Goal: Communication & Community: Connect with others

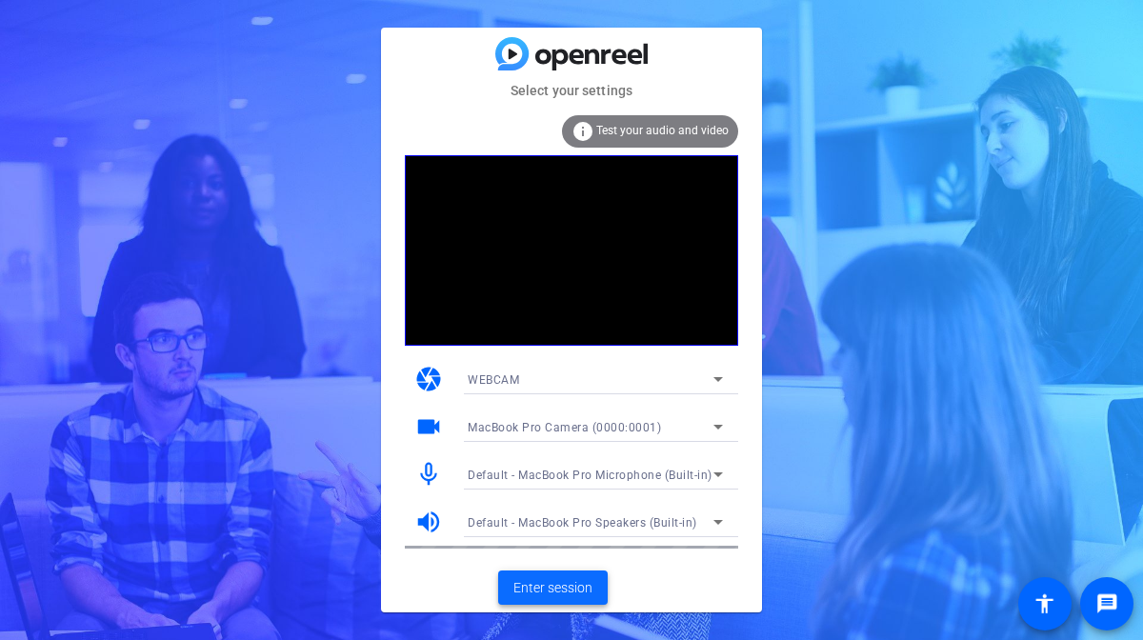
click at [535, 590] on span "Enter session" at bounding box center [552, 588] width 79 height 20
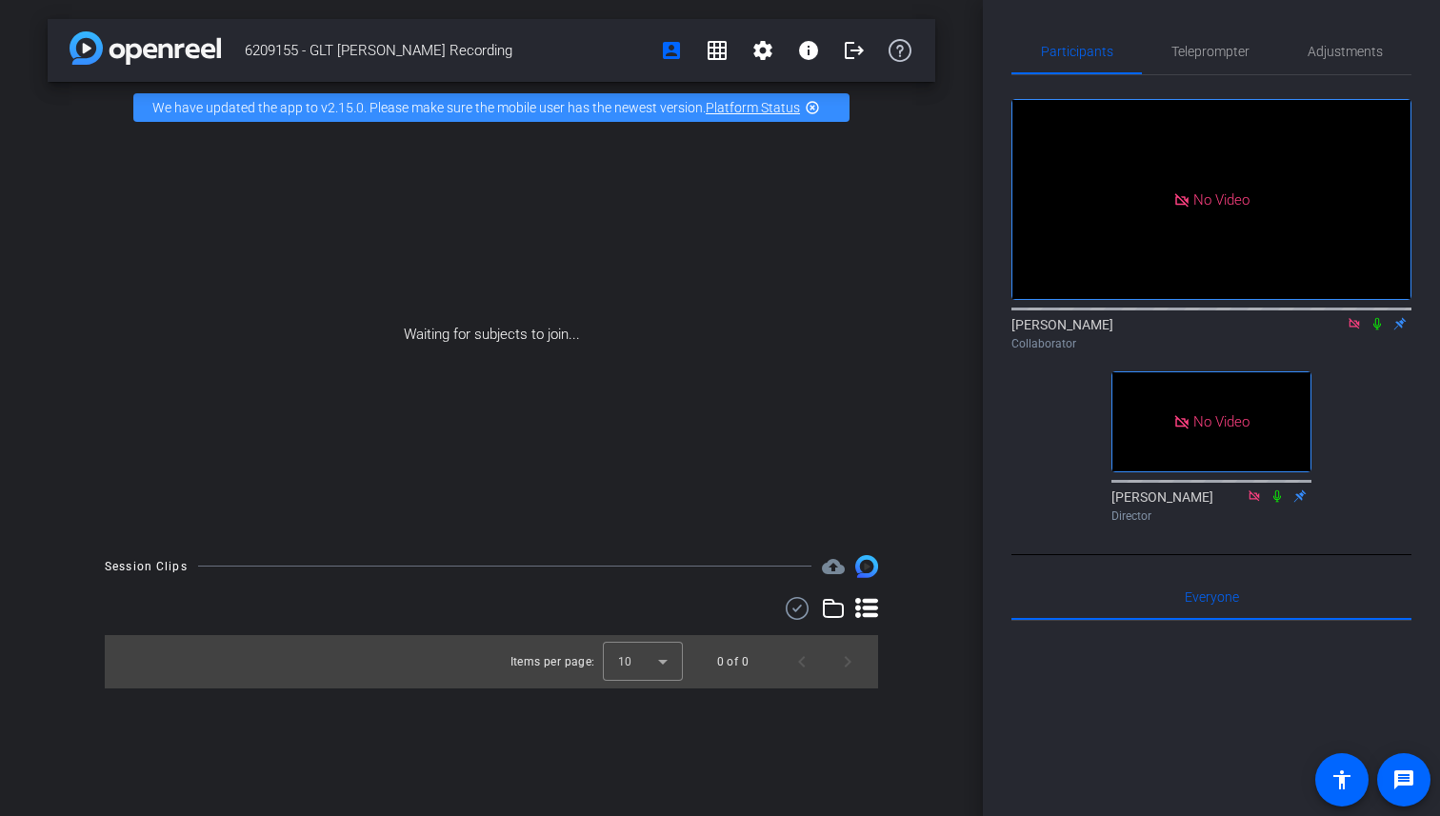
click at [1142, 330] on icon at bounding box center [1354, 323] width 15 height 13
click at [1142, 467] on video at bounding box center [1211, 421] width 198 height 99
click at [1041, 283] on mat-icon "settings" at bounding box center [1035, 271] width 23 height 23
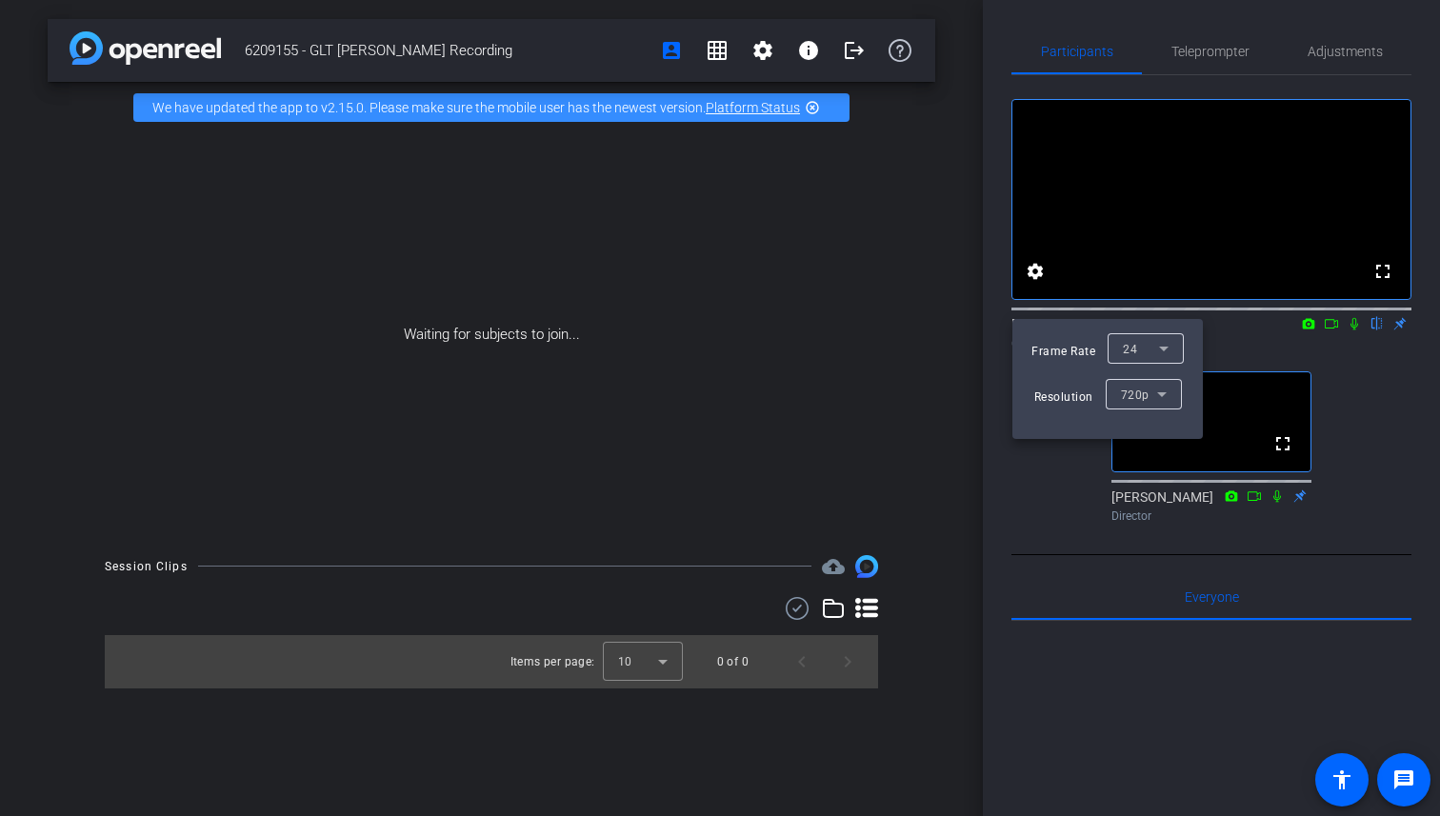
click at [1130, 391] on span "720p" at bounding box center [1135, 395] width 29 height 13
click at [1124, 467] on span "1080p" at bounding box center [1137, 462] width 35 height 23
click at [1030, 595] on div at bounding box center [720, 408] width 1440 height 816
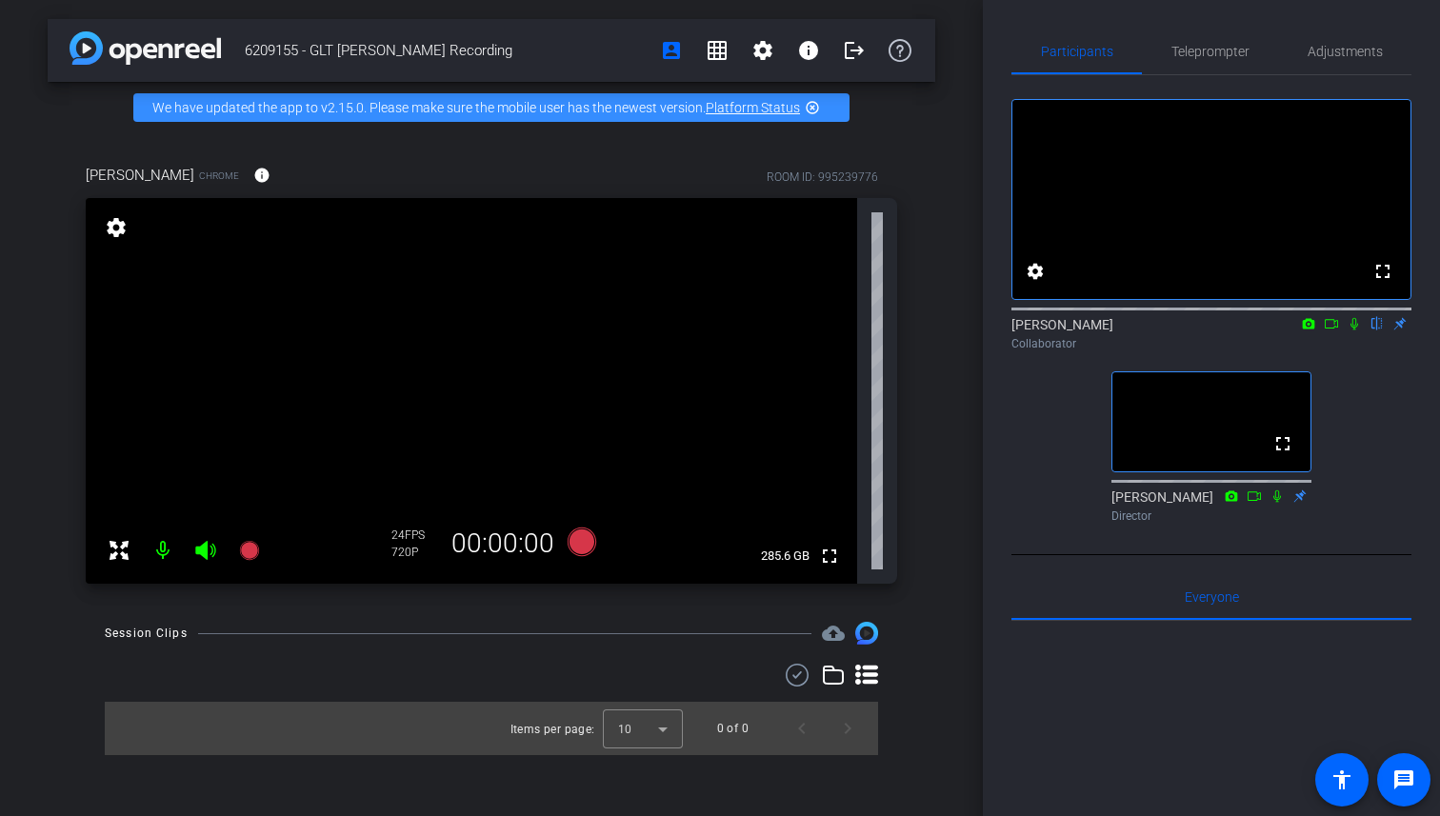
click at [1142, 330] on icon at bounding box center [1354, 323] width 15 height 13
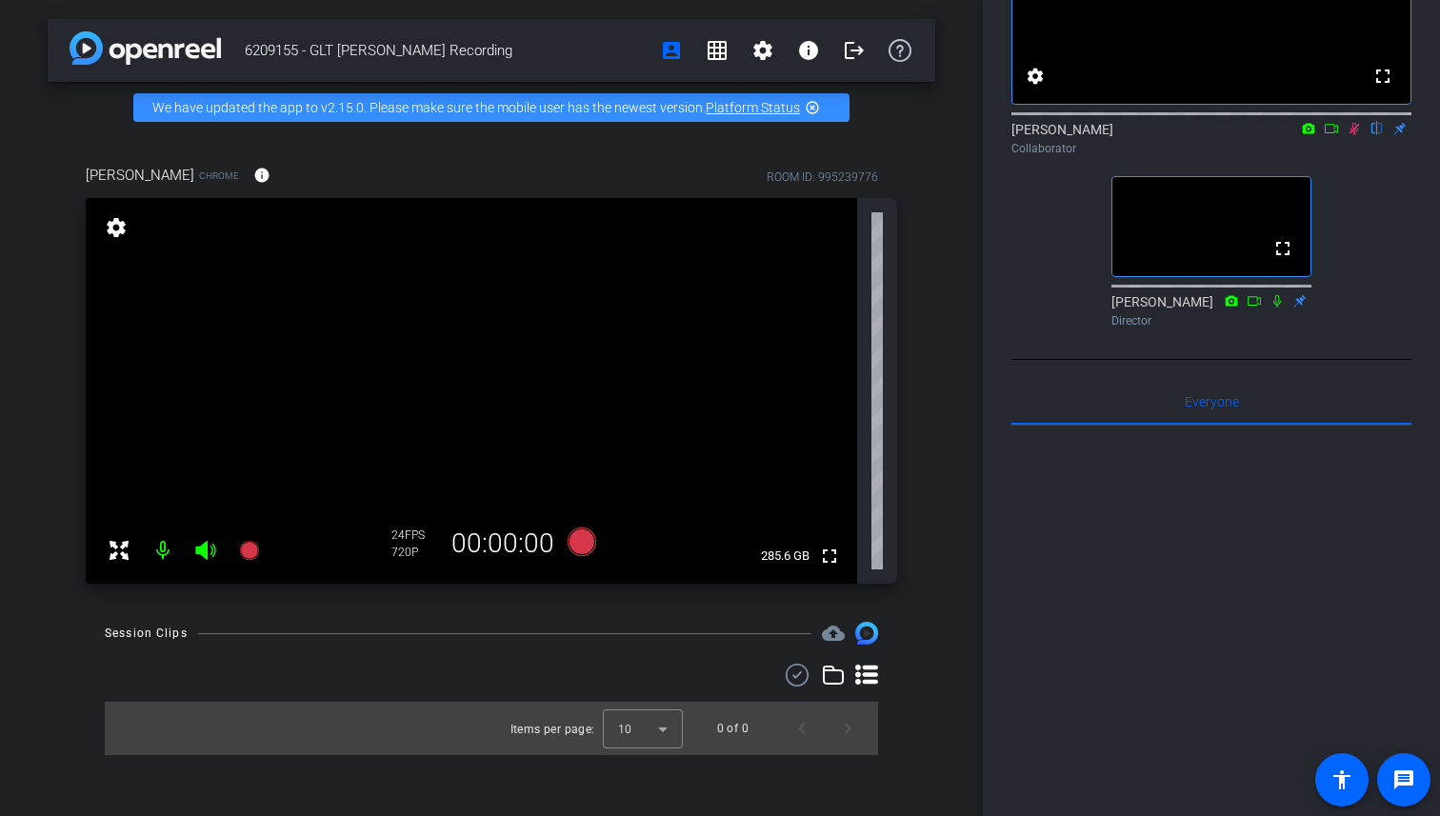
scroll to position [199, 0]
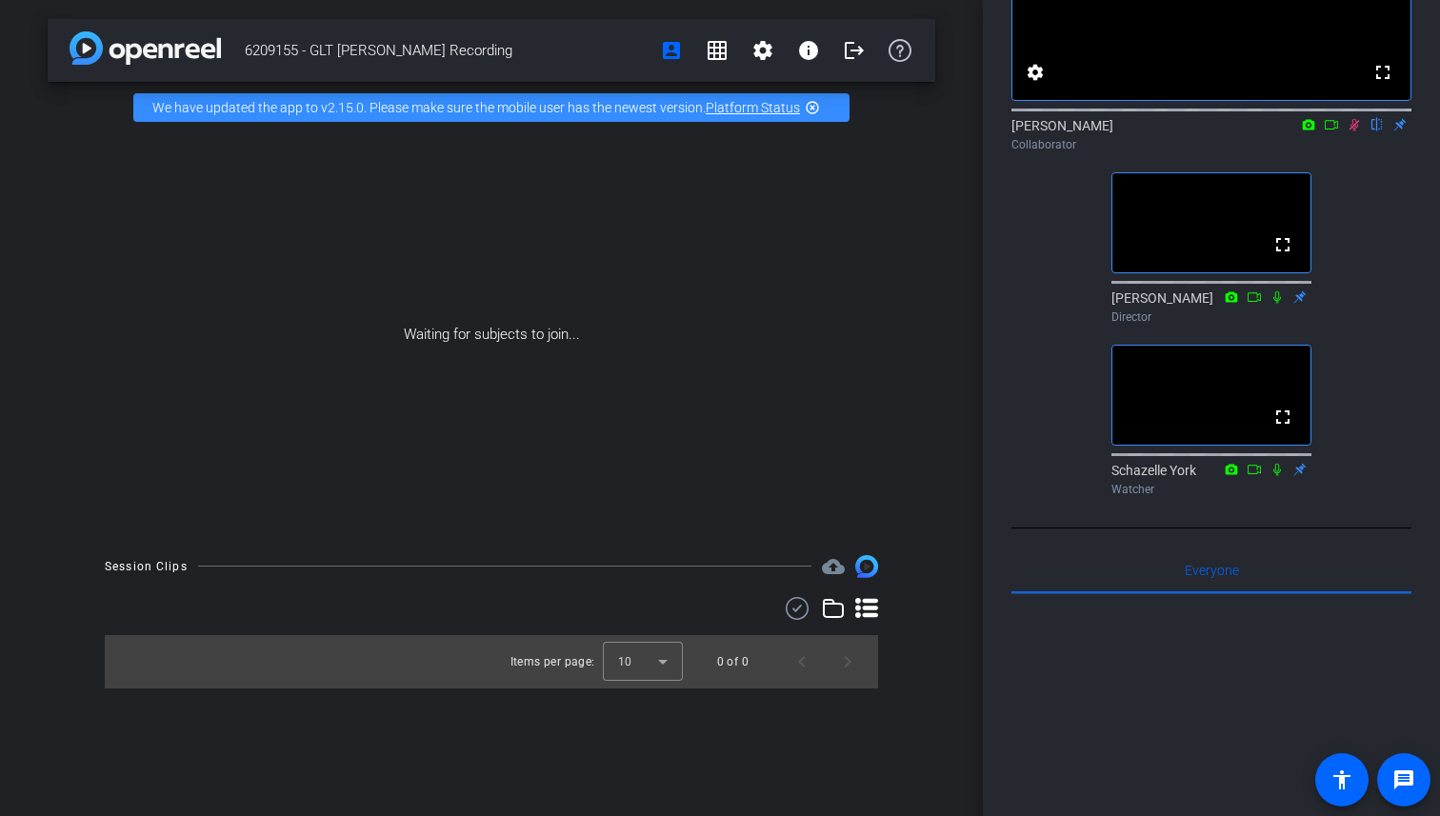
click at [1142, 131] on icon at bounding box center [1354, 124] width 15 height 13
click at [1033, 330] on div "fullscreen settings [PERSON_NAME] flip Collaborator fullscreen [PERSON_NAME] Di…" at bounding box center [1211, 190] width 400 height 628
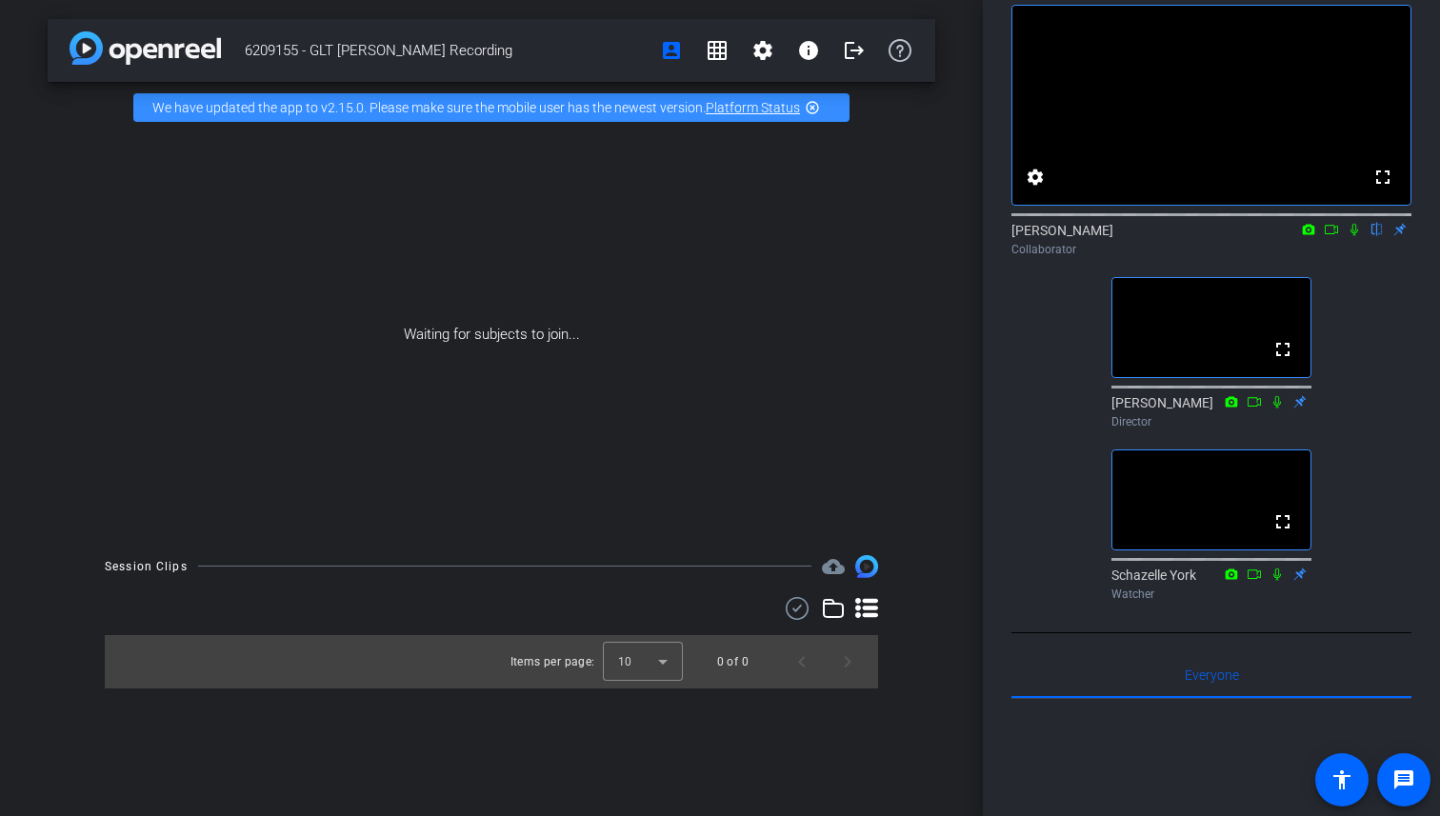
scroll to position [71, 0]
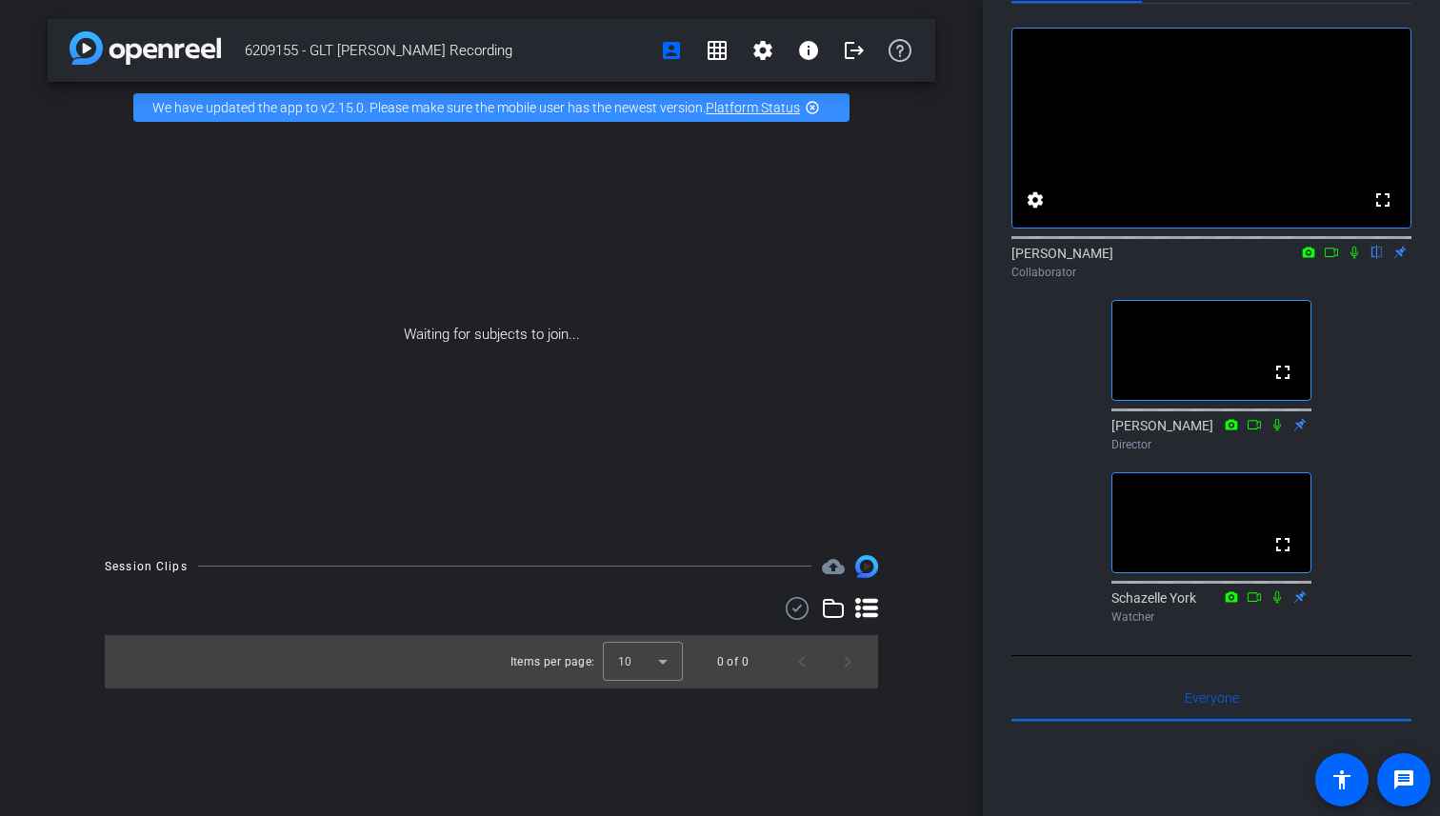
click at [1034, 406] on div "fullscreen settings [PERSON_NAME] flip Collaborator fullscreen [PERSON_NAME] Di…" at bounding box center [1211, 318] width 400 height 628
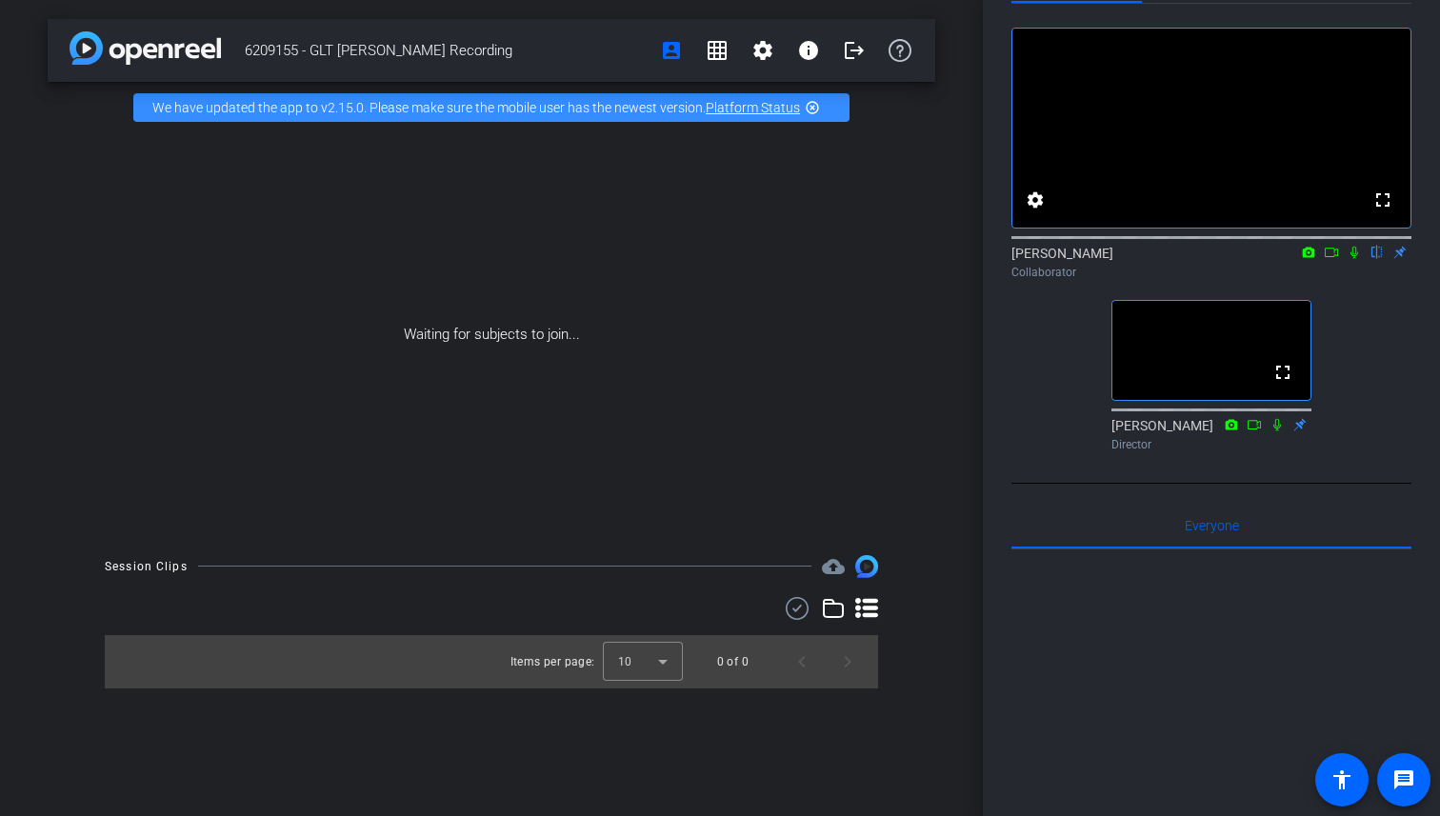
click at [1142, 261] on mat-icon at bounding box center [1354, 252] width 23 height 17
click at [1142, 259] on icon at bounding box center [1354, 252] width 15 height 13
click at [1142, 259] on icon at bounding box center [1354, 253] width 8 height 12
click at [1142, 259] on icon at bounding box center [1331, 252] width 15 height 13
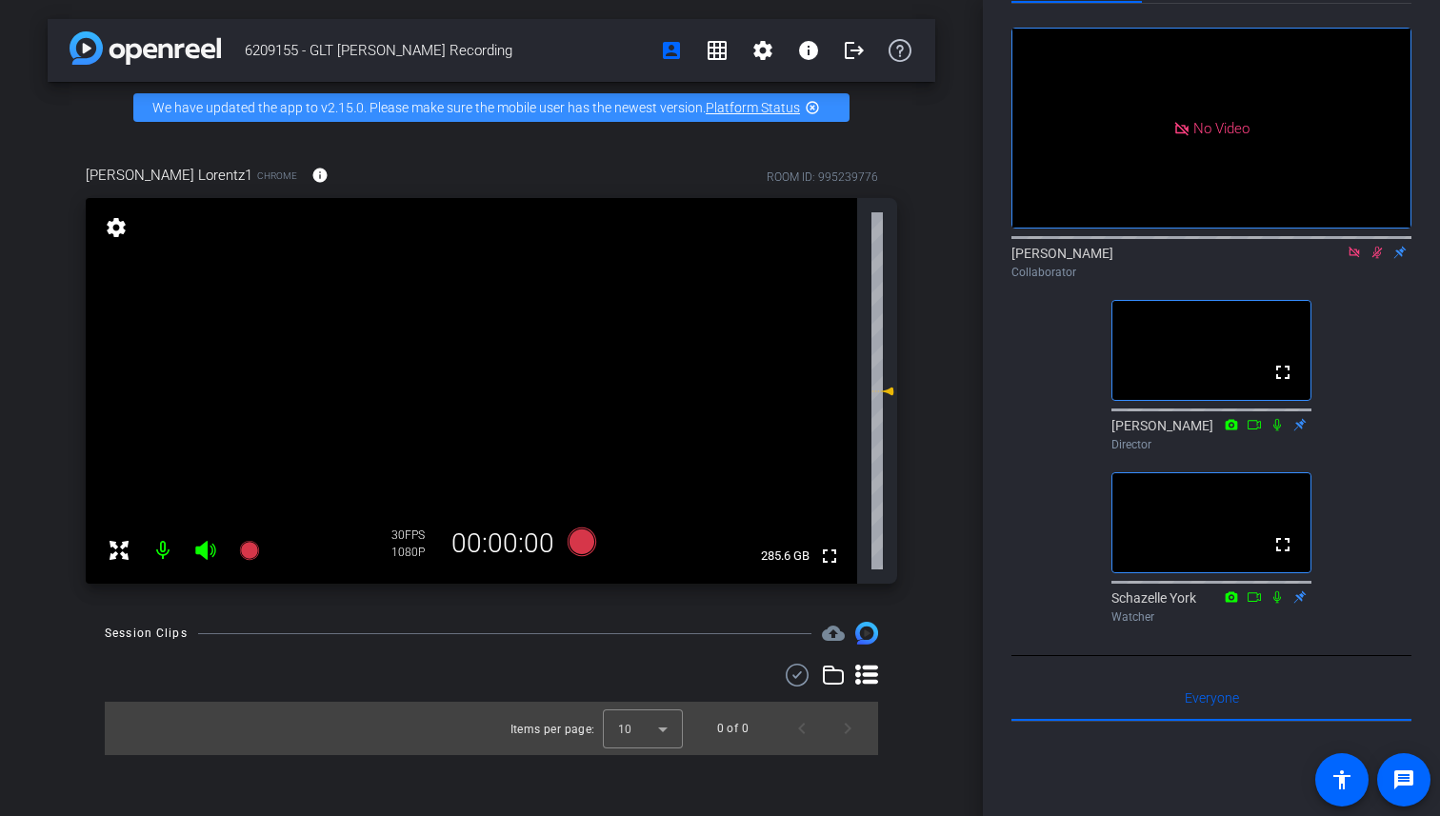
click at [1142, 259] on icon at bounding box center [1354, 252] width 15 height 13
click at [1142, 259] on icon at bounding box center [1355, 253] width 10 height 12
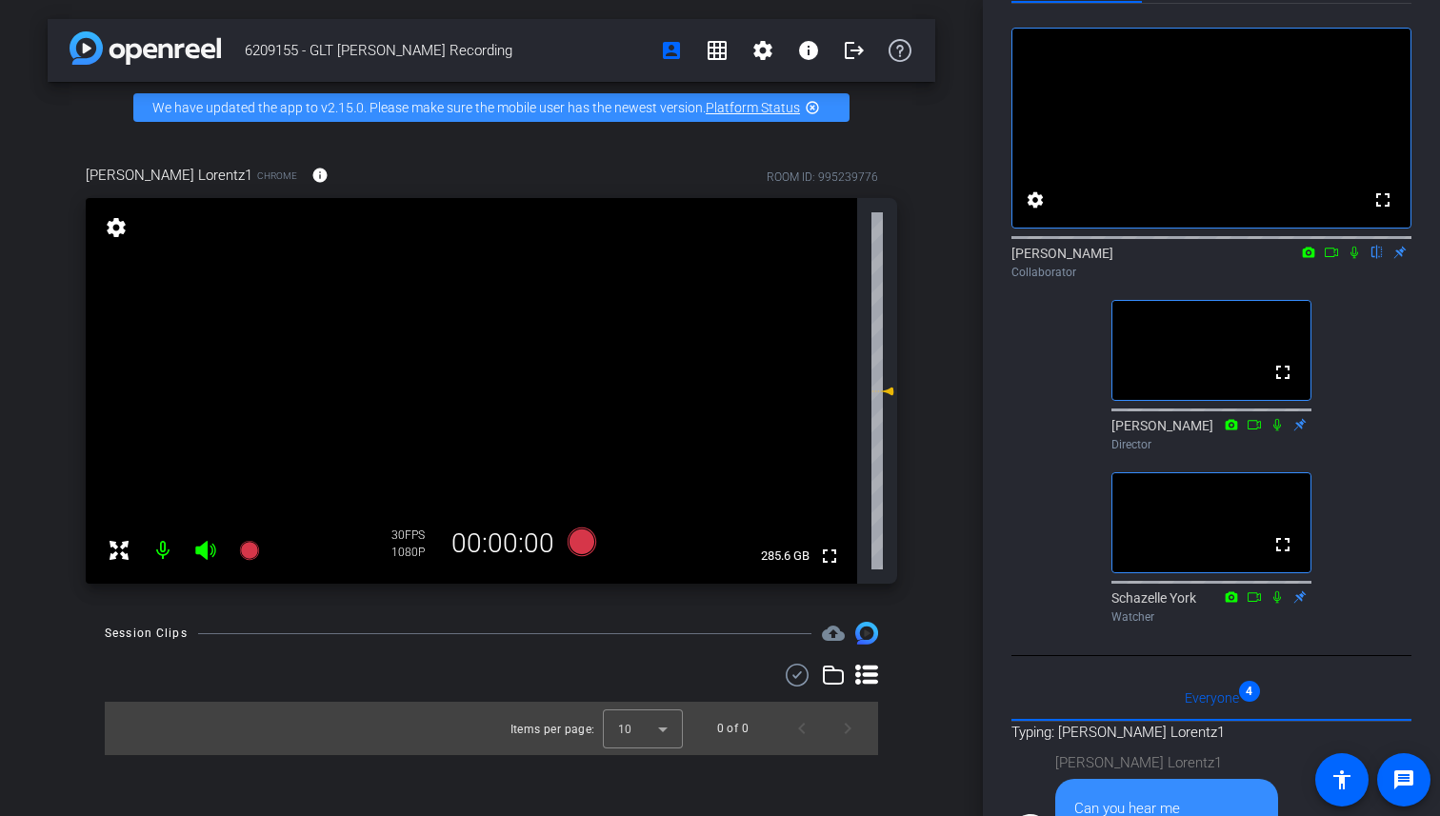
scroll to position [48, 0]
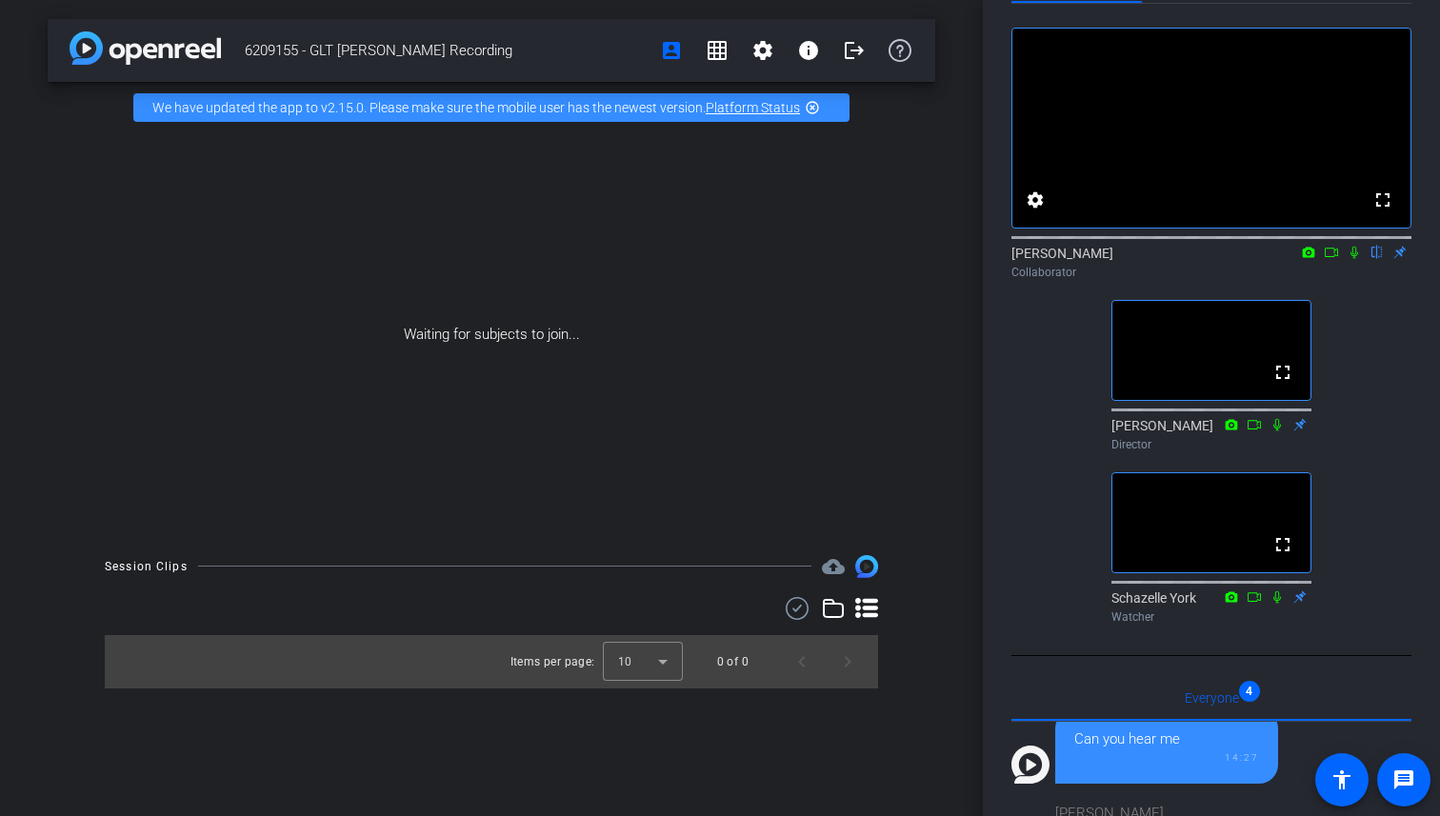
click at [1142, 261] on mat-icon at bounding box center [1354, 252] width 23 height 17
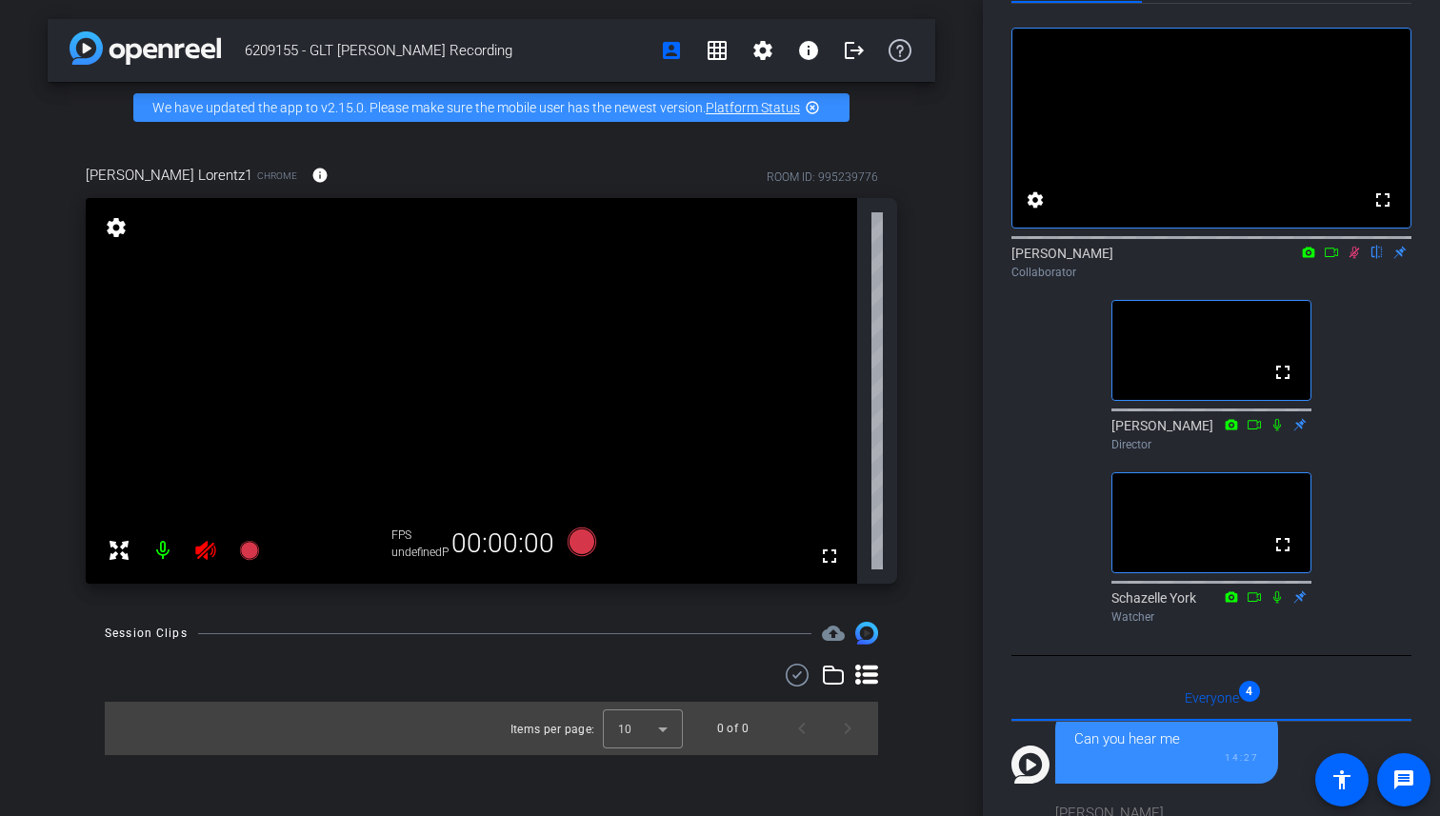
click at [1142, 259] on icon at bounding box center [1354, 252] width 15 height 13
